Goal: Transaction & Acquisition: Purchase product/service

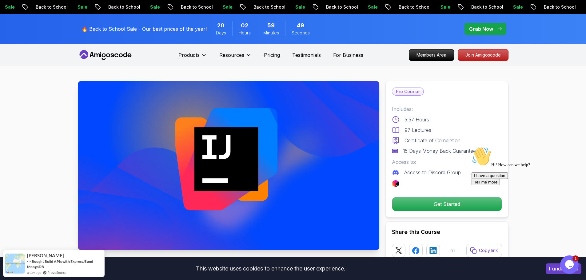
click at [452, 198] on p "Get Started" at bounding box center [447, 204] width 104 height 13
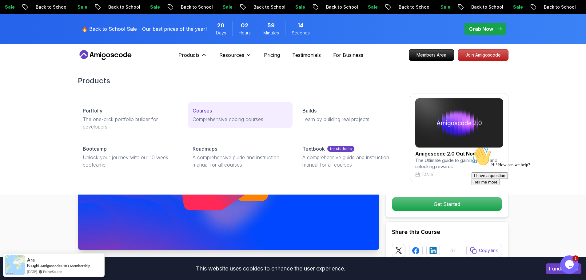
click at [228, 115] on link "Courses Comprehensive coding courses" at bounding box center [240, 115] width 105 height 26
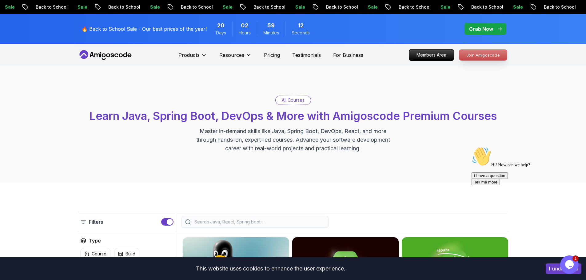
click at [476, 53] on p "Join Amigoscode" at bounding box center [483, 55] width 48 height 10
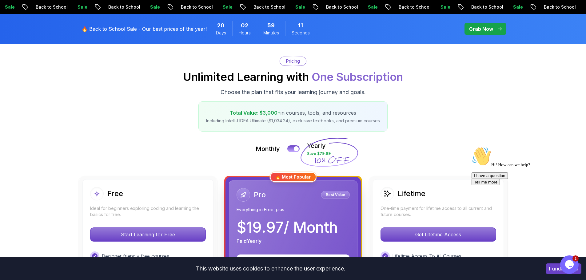
scroll to position [154, 0]
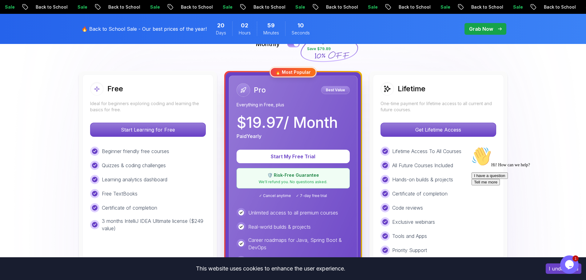
click at [434, 104] on p "One-time payment for lifetime access to all current and future courses." at bounding box center [438, 107] width 116 height 12
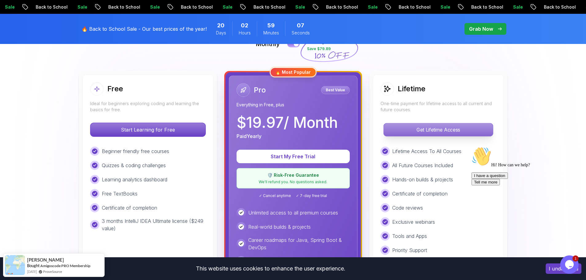
click at [431, 131] on p "Get Lifetime Access" at bounding box center [437, 129] width 109 height 13
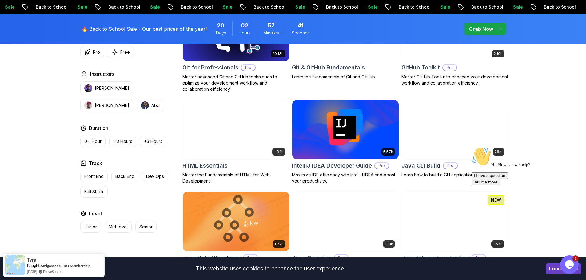
scroll to position [738, 0]
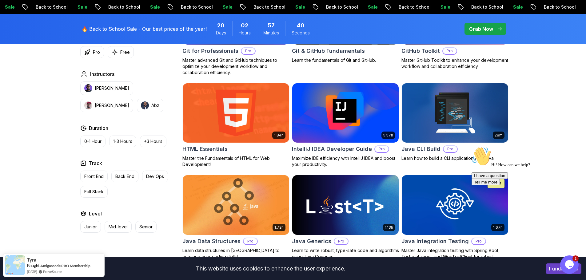
click at [355, 152] on h2 "IntelliJ IDEA Developer Guide" at bounding box center [332, 149] width 80 height 9
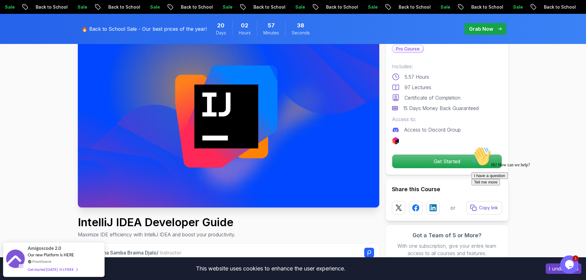
scroll to position [123, 0]
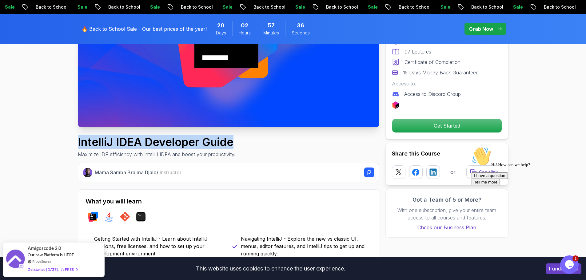
drag, startPoint x: 73, startPoint y: 141, endPoint x: 253, endPoint y: 144, distance: 180.2
copy h1 "IntelliJ IDEA Developer Guide"
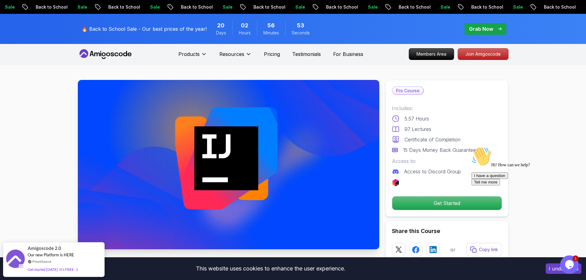
scroll to position [0, 0]
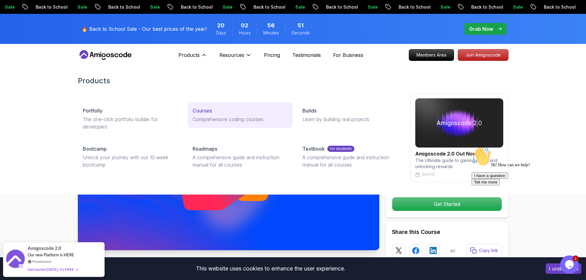
click at [252, 117] on p "Comprehensive coding courses" at bounding box center [240, 119] width 95 height 7
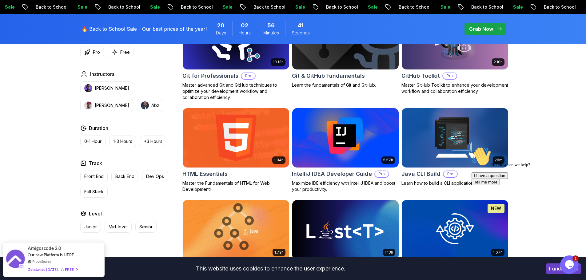
scroll to position [707, 0]
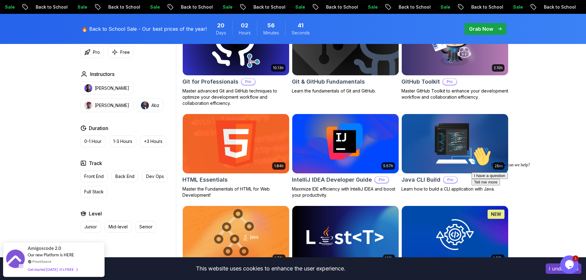
click at [471, 147] on icon "Chat attention grabber" at bounding box center [471, 147] width 0 height 0
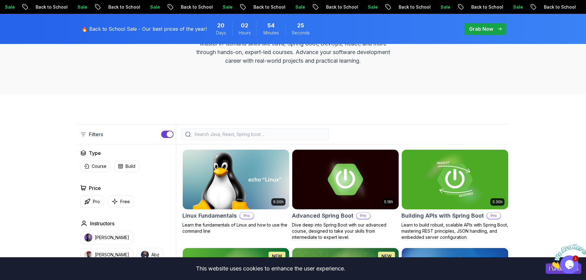
scroll to position [0, 0]
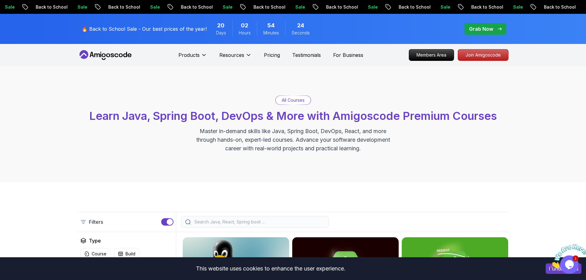
click at [270, 51] on div "Products Resources Pricing Testimonials For Business" at bounding box center [270, 55] width 185 height 12
click at [273, 54] on p "Pricing" at bounding box center [272, 54] width 16 height 7
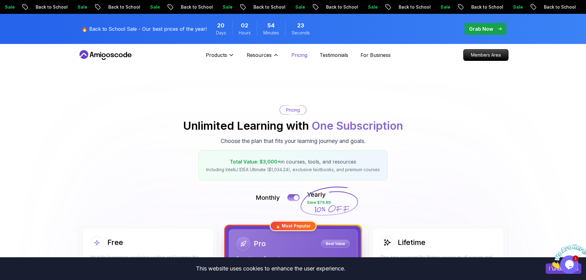
scroll to position [123, 0]
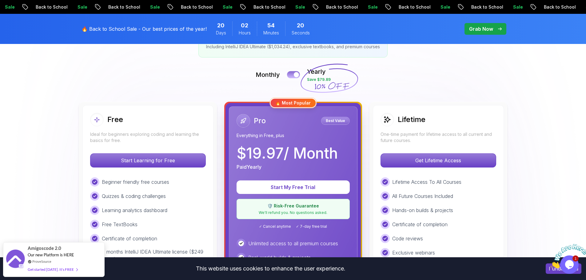
click at [291, 77] on button at bounding box center [293, 74] width 13 height 7
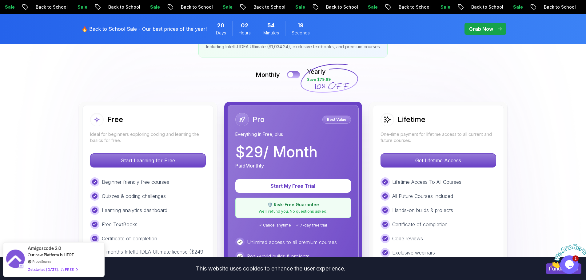
click at [291, 77] on button at bounding box center [293, 74] width 13 height 7
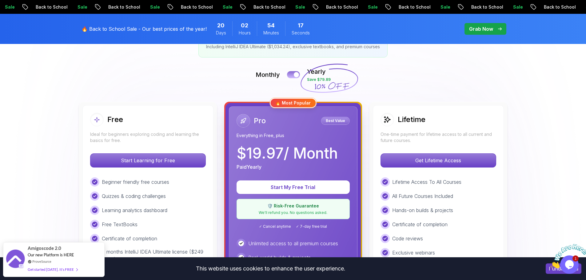
click at [291, 77] on button at bounding box center [293, 74] width 13 height 7
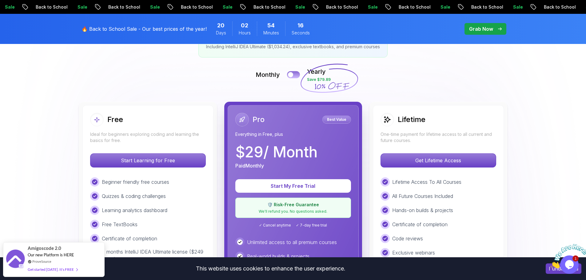
click at [291, 77] on button at bounding box center [293, 74] width 13 height 7
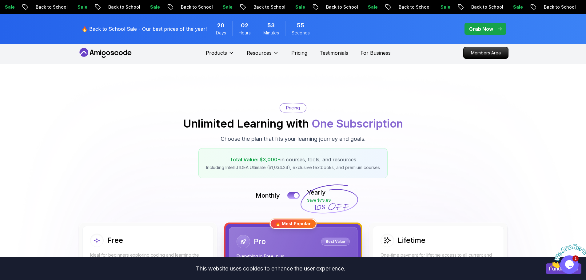
scroll to position [0, 0]
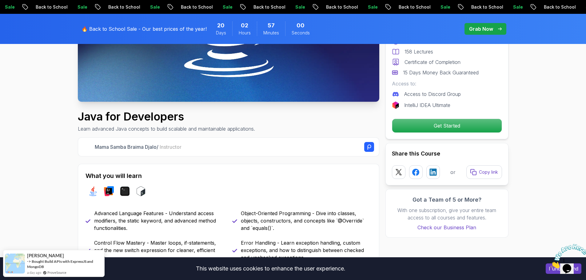
scroll to position [154, 0]
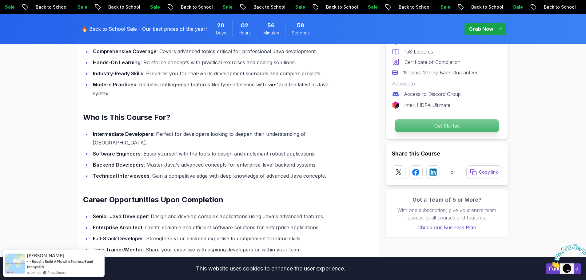
click at [434, 127] on p "Get Started" at bounding box center [447, 125] width 104 height 13
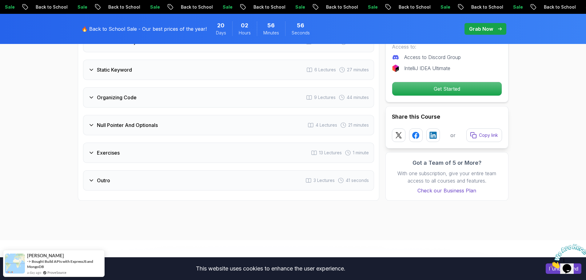
scroll to position [1106, 0]
